Goal: Information Seeking & Learning: Find specific fact

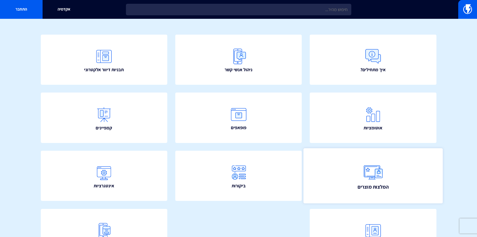
scroll to position [36, 0]
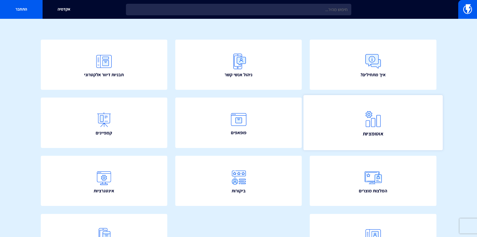
click at [367, 130] on link "אוטומציות" at bounding box center [373, 122] width 139 height 55
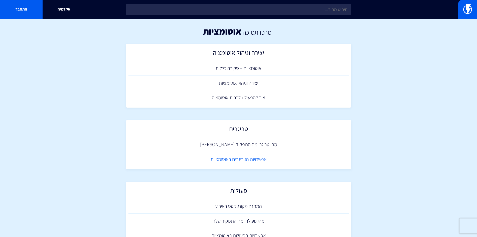
drag, startPoint x: 216, startPoint y: 162, endPoint x: 222, endPoint y: 161, distance: 6.3
click at [216, 162] on link "אפשרויות הטריגרים באוטומציות" at bounding box center [239, 159] width 220 height 15
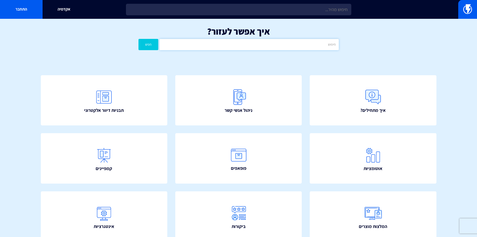
click at [224, 45] on input "text" at bounding box center [249, 44] width 179 height 11
type input "ס"
click at [139, 39] on button "חפש" at bounding box center [149, 44] width 20 height 11
click at [271, 50] on div "איך אפשר לעזור? טריגר מופיע בסגמנט חפש" at bounding box center [238, 39] width 477 height 41
click at [272, 44] on input "טריגר מופיע בסגמנט" at bounding box center [249, 44] width 179 height 11
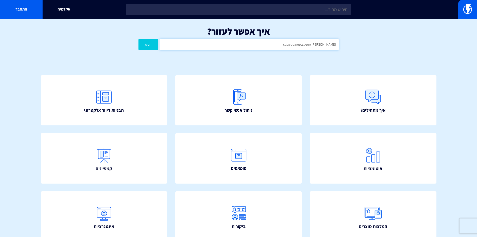
type input "[PERSON_NAME] מופיע בסגמנטסיגמנט"
click at [139, 39] on button "חפש" at bounding box center [149, 44] width 20 height 11
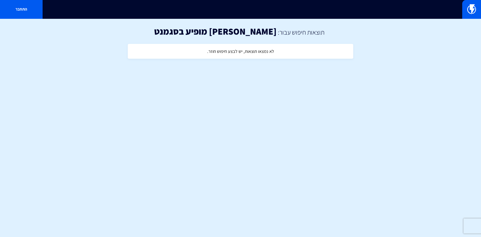
click at [259, 52] on h4 "לא נמצאו תוצאות, יש לבצע חיפוש חוזר." at bounding box center [240, 51] width 67 height 5
click at [240, 32] on h1 "טריגר מופיע בסגמנט" at bounding box center [215, 31] width 122 height 10
click at [471, 9] on img at bounding box center [471, 9] width 9 height 10
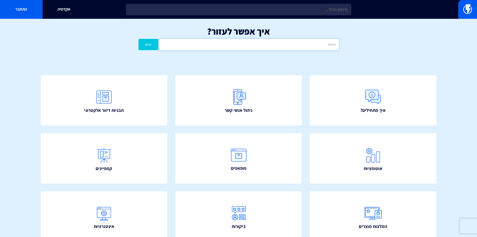
click at [281, 45] on input "text" at bounding box center [249, 44] width 179 height 11
type input "סיגמנט"
click at [139, 39] on button "חפש" at bounding box center [149, 44] width 20 height 11
